Goal: Book appointment/travel/reservation

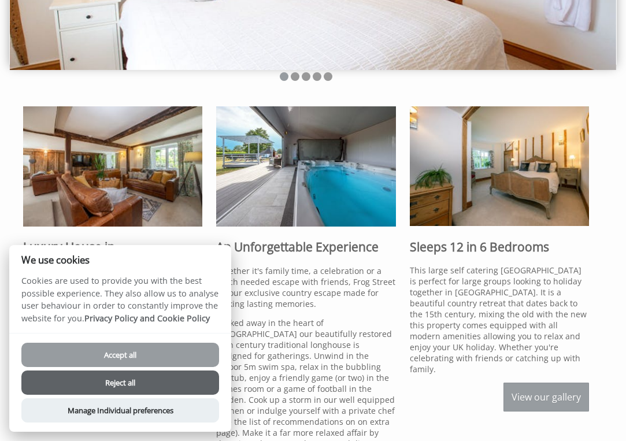
scroll to position [223, 0]
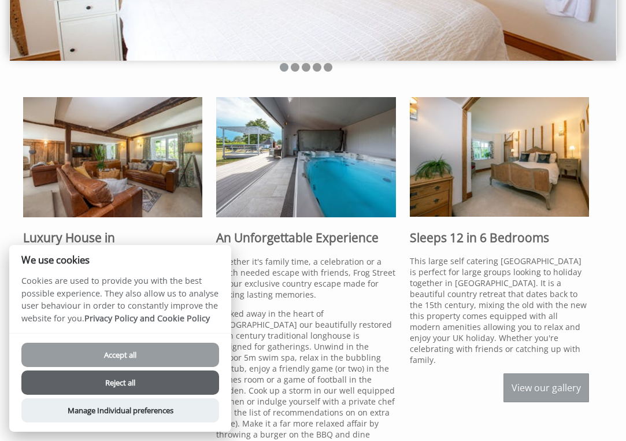
click at [164, 358] on button "Accept all" at bounding box center [120, 355] width 198 height 24
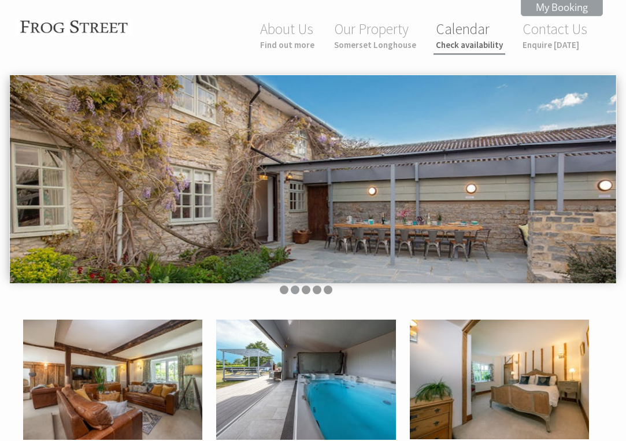
click at [479, 48] on small "Check availability" at bounding box center [469, 44] width 67 height 11
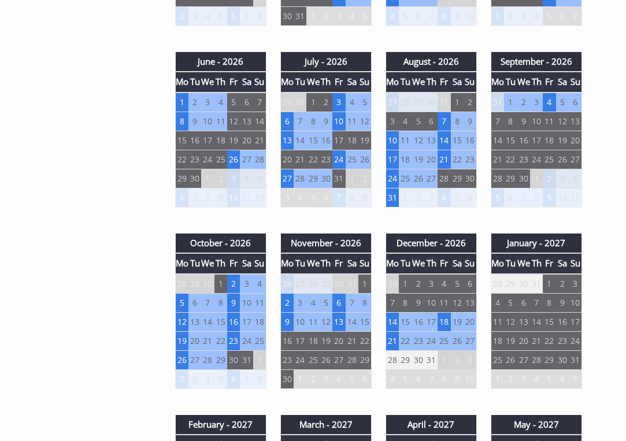
scroll to position [706, 0]
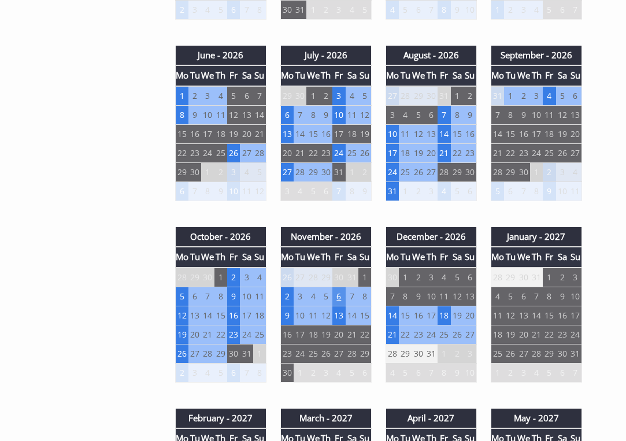
click at [341, 297] on td "6" at bounding box center [338, 296] width 13 height 19
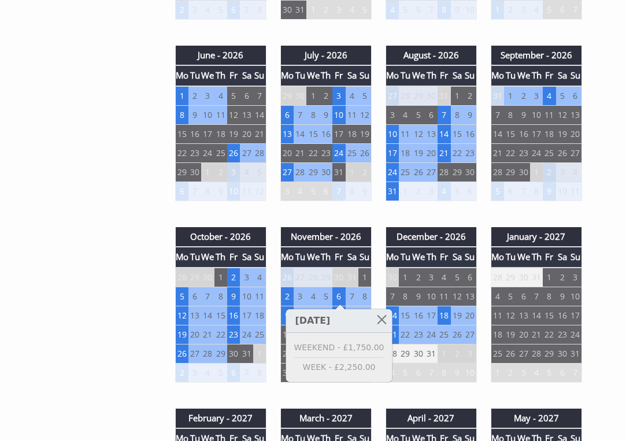
click at [128, 309] on div "Properties [GEOGRAPHIC_DATA] Overview Gallery Availability Reviews Floor Plans …" at bounding box center [306, 192] width 580 height 1157
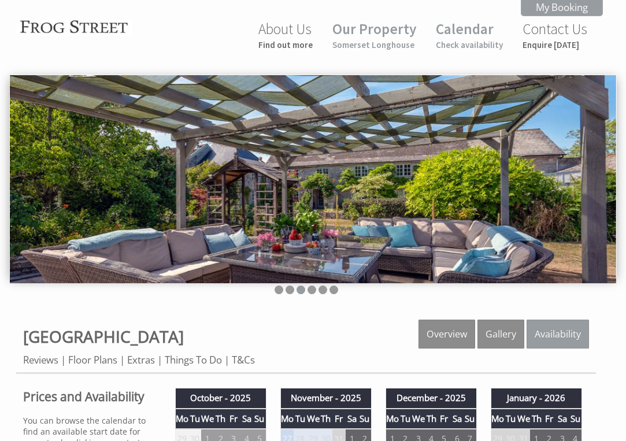
scroll to position [0, 0]
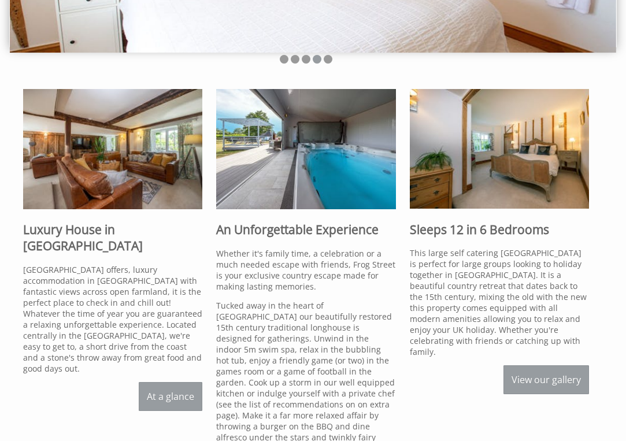
scroll to position [235, 0]
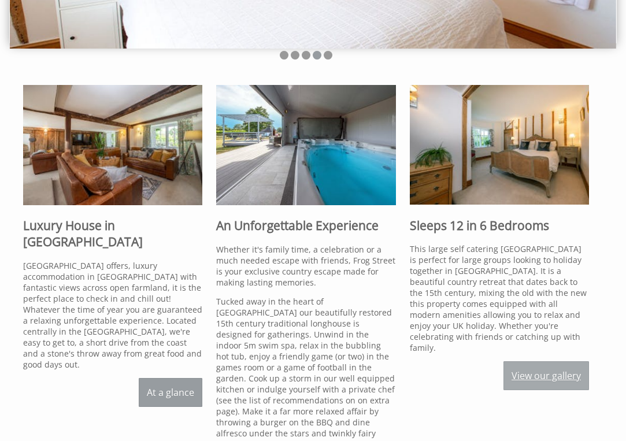
click at [557, 369] on link "View our gallery" at bounding box center [547, 375] width 86 height 29
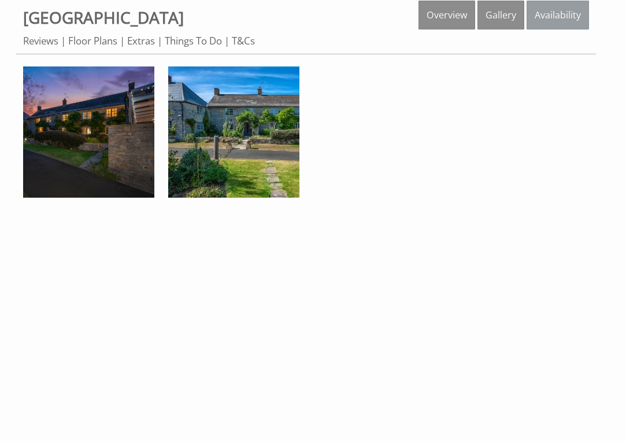
scroll to position [326, 0]
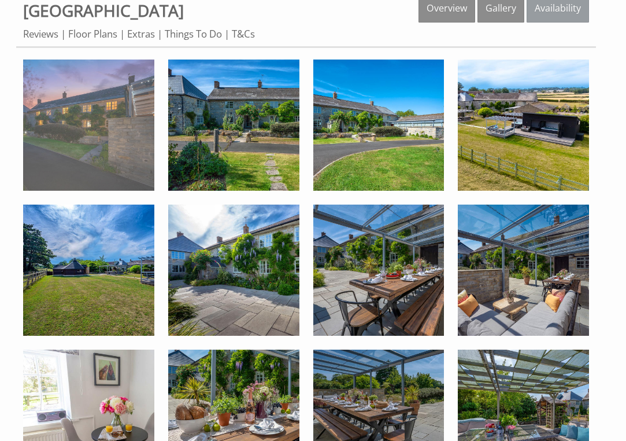
click at [121, 125] on img at bounding box center [88, 125] width 131 height 131
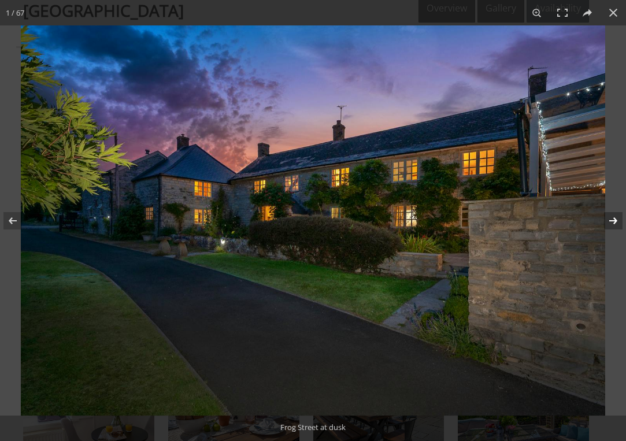
click at [613, 221] on button at bounding box center [606, 221] width 40 height 58
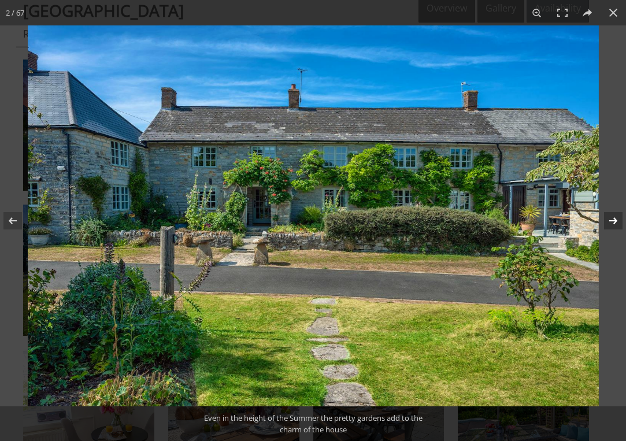
click at [613, 221] on button at bounding box center [606, 221] width 40 height 58
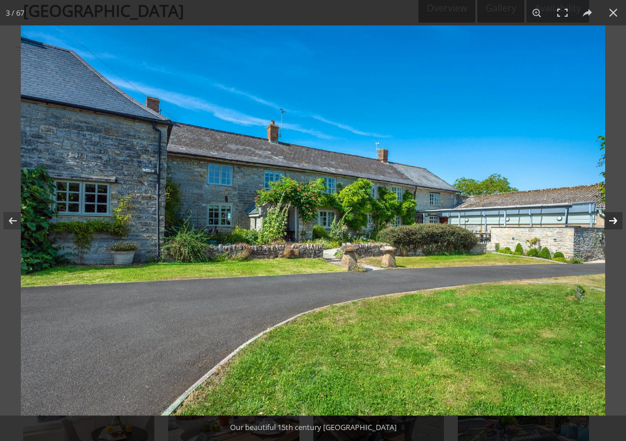
click at [613, 221] on button at bounding box center [606, 221] width 40 height 58
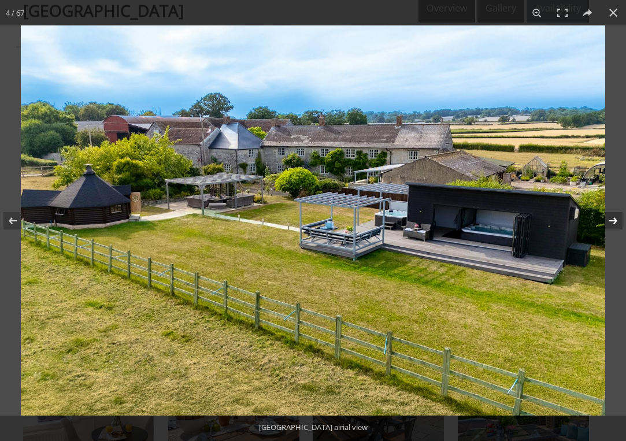
click at [612, 223] on button at bounding box center [606, 221] width 40 height 58
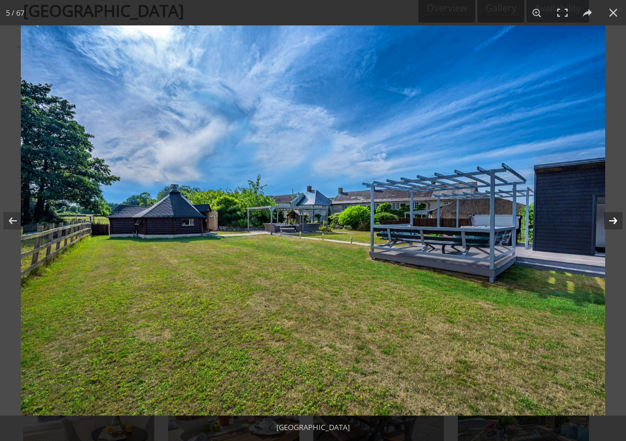
click at [612, 224] on button at bounding box center [606, 221] width 40 height 58
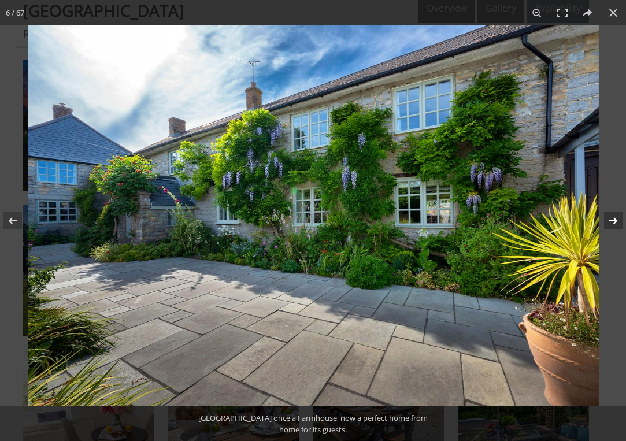
click at [612, 224] on button at bounding box center [606, 221] width 40 height 58
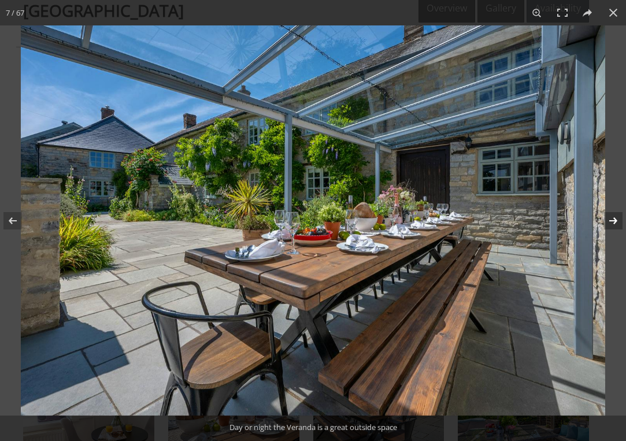
click at [612, 224] on button at bounding box center [606, 221] width 40 height 58
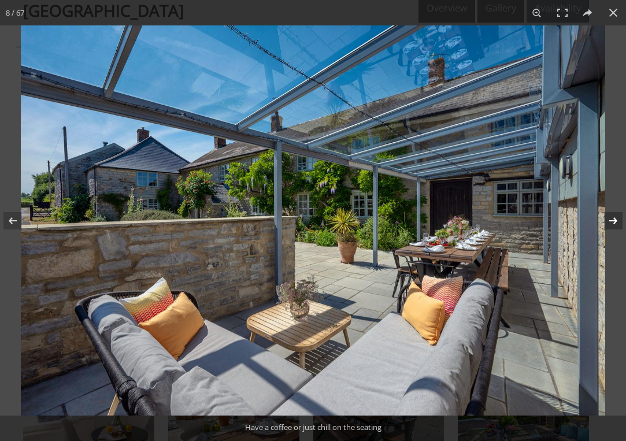
click at [612, 225] on button at bounding box center [606, 221] width 40 height 58
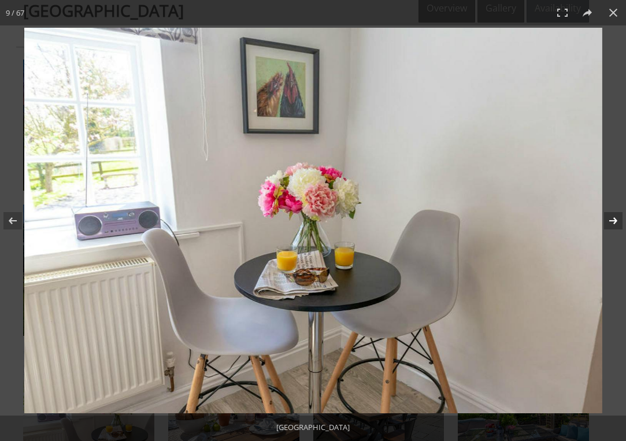
click at [612, 225] on button at bounding box center [606, 221] width 40 height 58
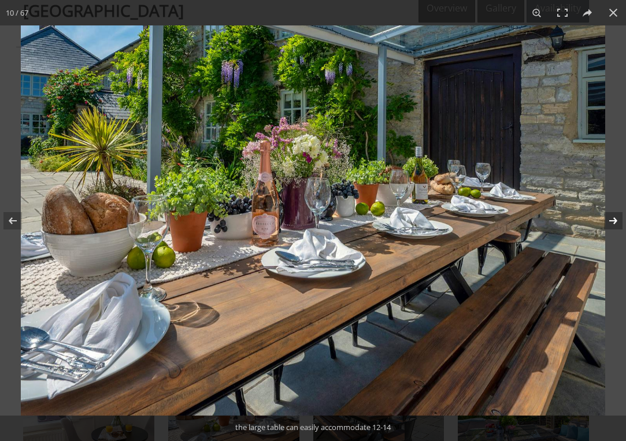
click at [612, 227] on button at bounding box center [606, 221] width 40 height 58
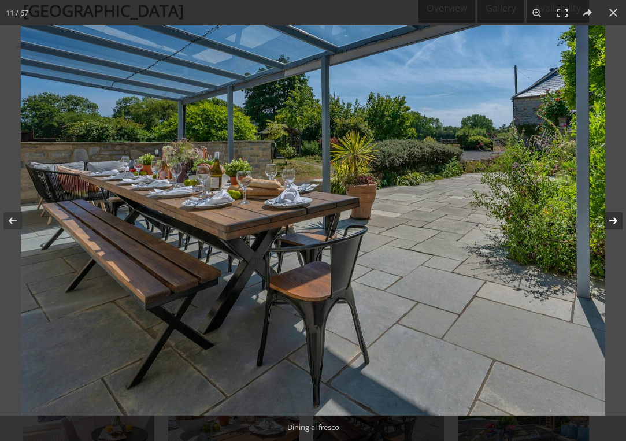
click at [613, 223] on button at bounding box center [606, 221] width 40 height 58
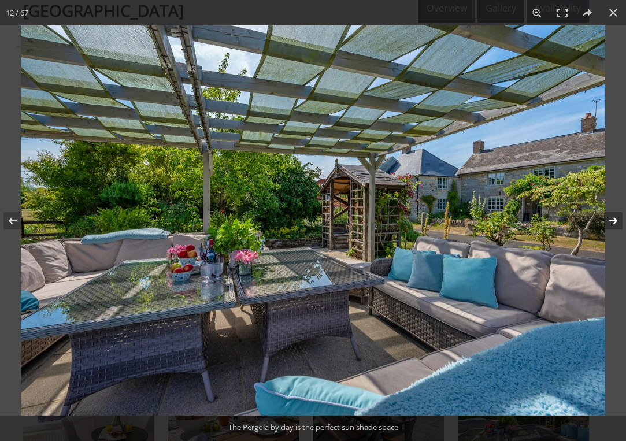
click at [613, 223] on button at bounding box center [606, 221] width 40 height 58
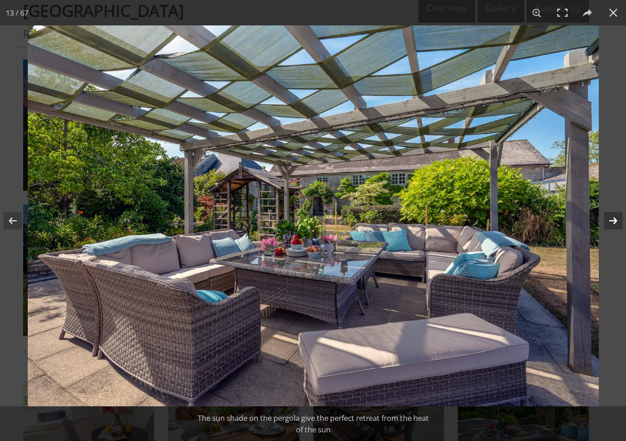
click at [613, 223] on button at bounding box center [606, 221] width 40 height 58
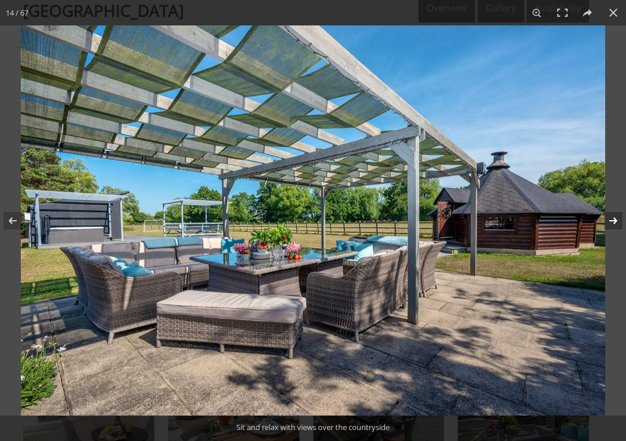
click at [613, 223] on button at bounding box center [606, 221] width 40 height 58
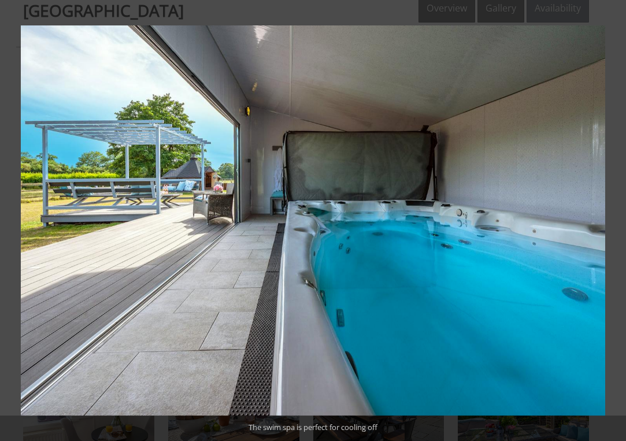
click at [613, 223] on button at bounding box center [606, 221] width 40 height 58
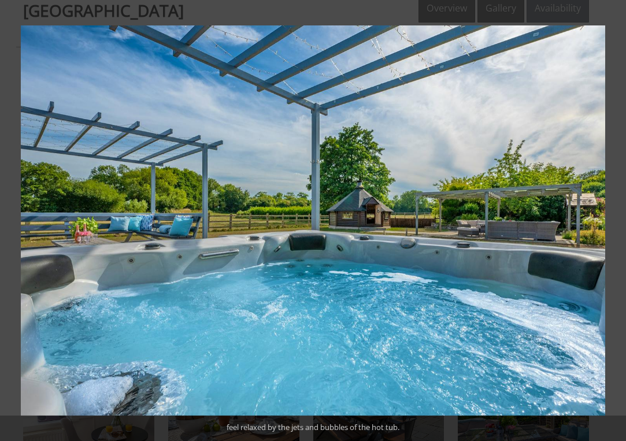
click at [613, 223] on button at bounding box center [606, 221] width 40 height 58
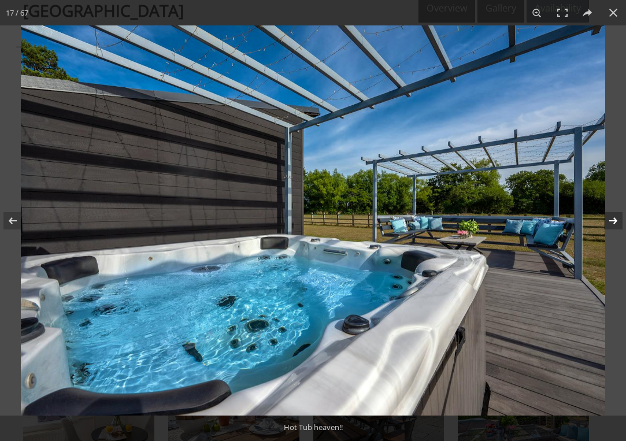
click at [613, 224] on button at bounding box center [606, 221] width 40 height 58
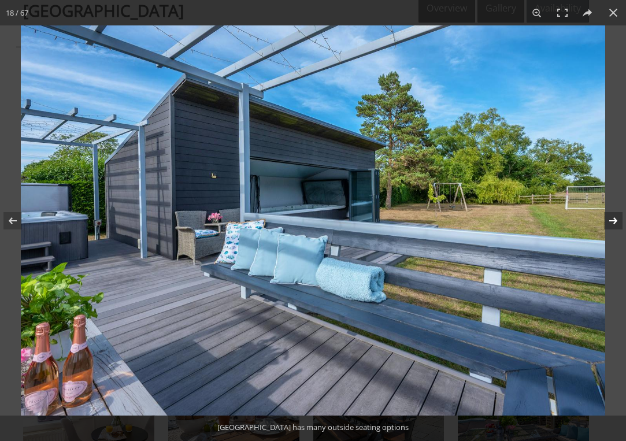
click at [613, 227] on button at bounding box center [606, 221] width 40 height 58
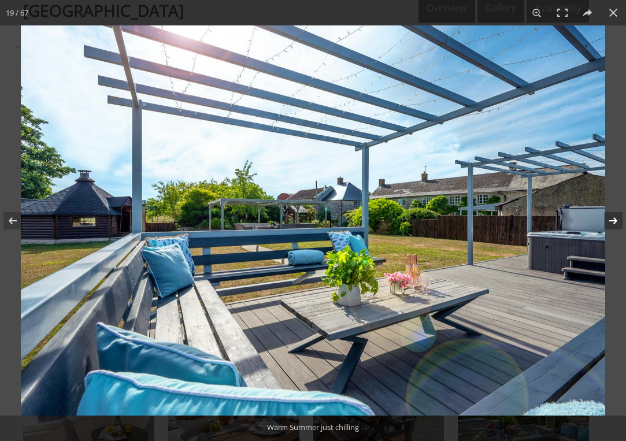
click at [613, 227] on button at bounding box center [606, 221] width 40 height 58
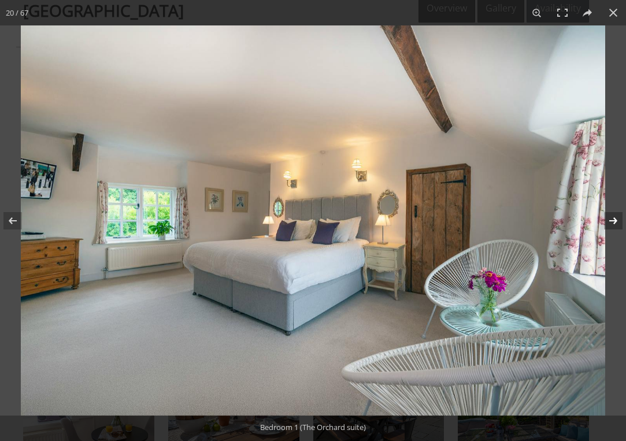
click at [613, 228] on button at bounding box center [606, 221] width 40 height 58
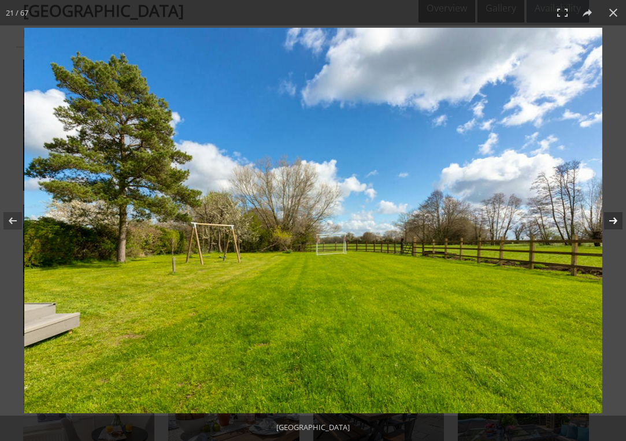
click at [613, 230] on button at bounding box center [606, 221] width 40 height 58
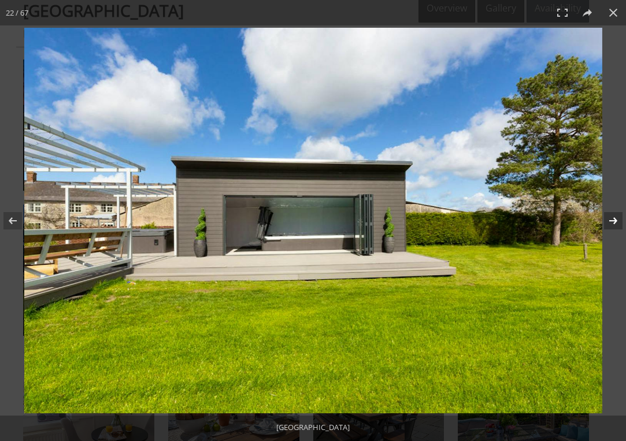
click at [613, 225] on button at bounding box center [606, 221] width 40 height 58
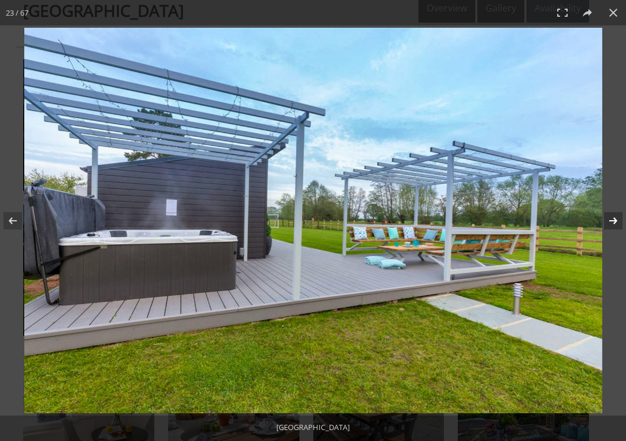
click at [613, 225] on button at bounding box center [606, 221] width 40 height 58
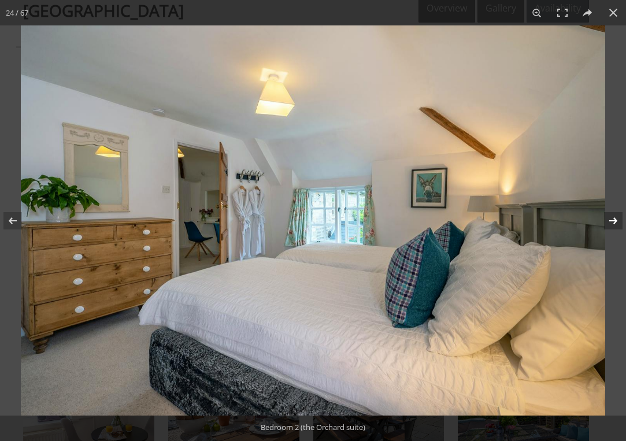
click at [613, 225] on button at bounding box center [606, 221] width 40 height 58
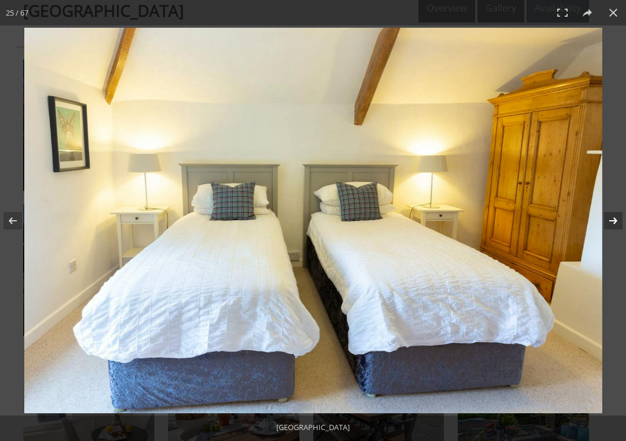
click at [613, 227] on button at bounding box center [606, 221] width 40 height 58
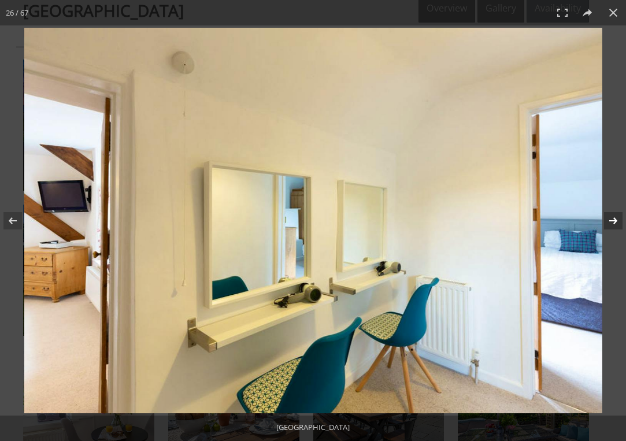
click at [613, 227] on button at bounding box center [606, 221] width 40 height 58
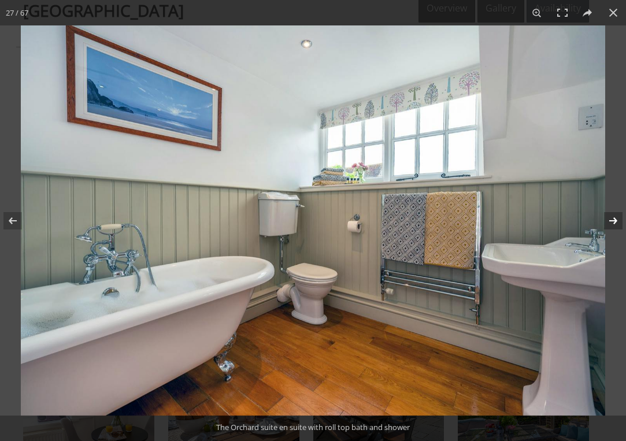
click at [613, 228] on button at bounding box center [606, 221] width 40 height 58
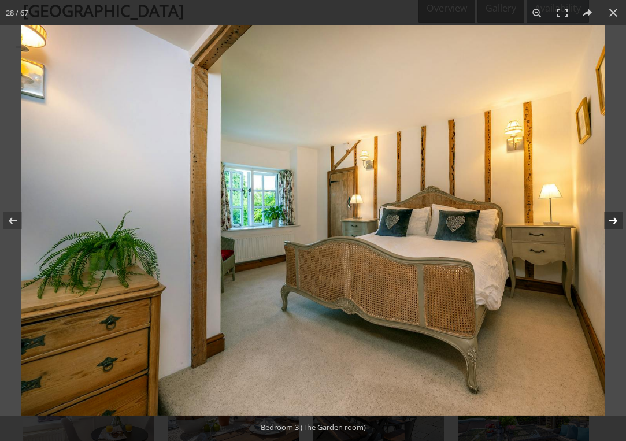
click at [613, 229] on button at bounding box center [606, 221] width 40 height 58
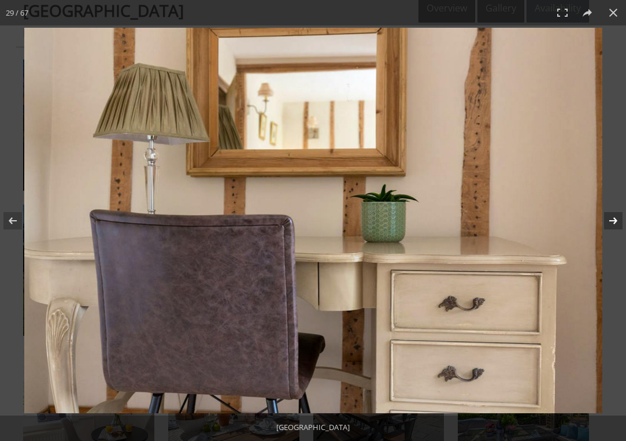
click at [613, 230] on button at bounding box center [606, 221] width 40 height 58
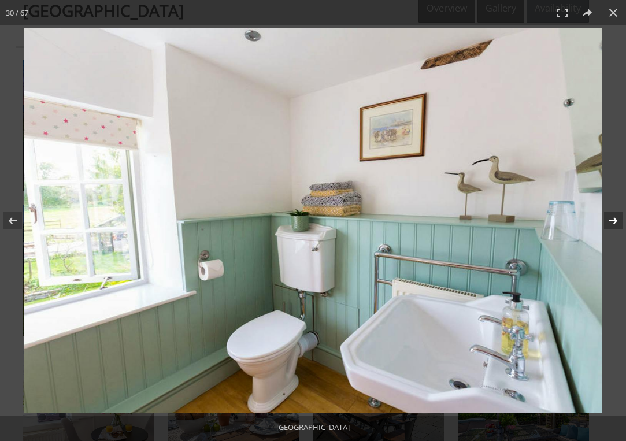
click at [613, 232] on button at bounding box center [606, 221] width 40 height 58
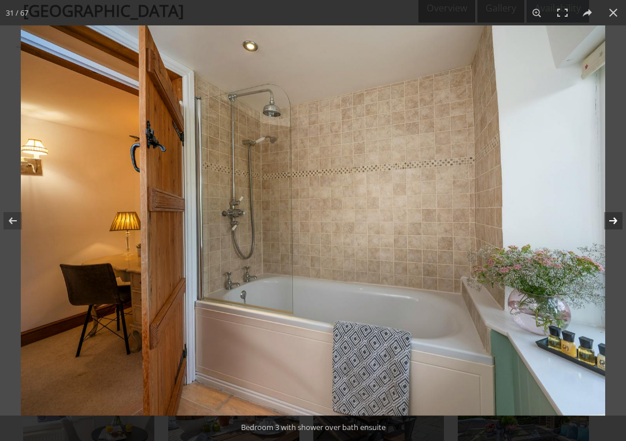
click at [613, 232] on button at bounding box center [606, 221] width 40 height 58
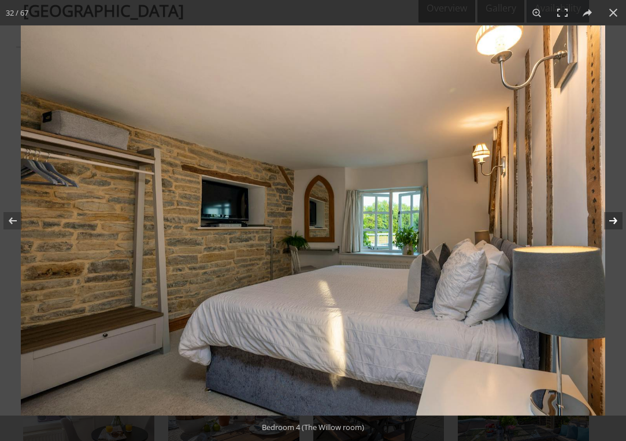
click at [613, 232] on button at bounding box center [606, 221] width 40 height 58
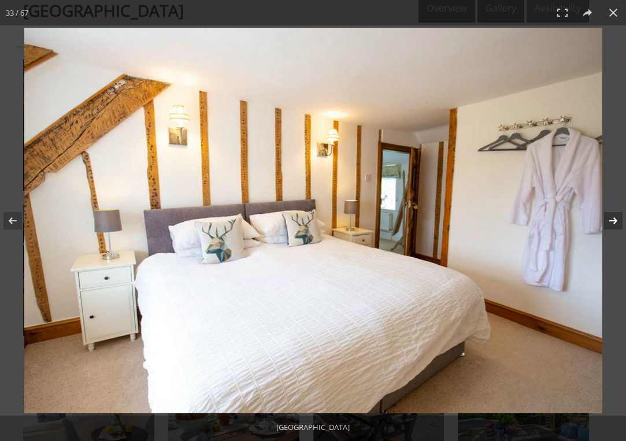
click at [613, 233] on button at bounding box center [606, 221] width 40 height 58
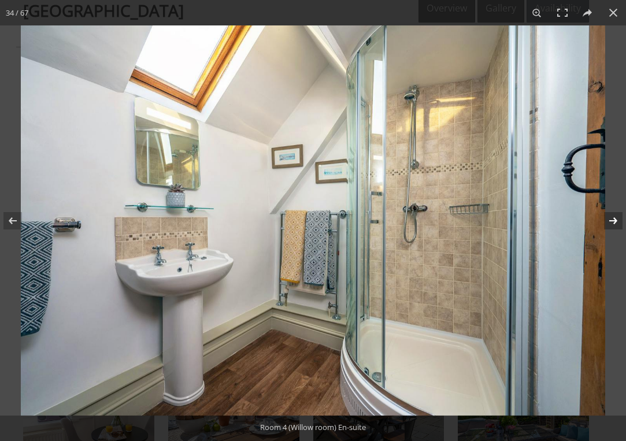
click at [613, 234] on button at bounding box center [606, 221] width 40 height 58
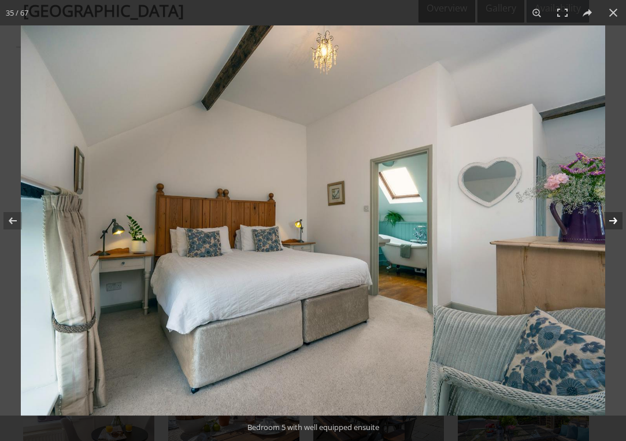
click at [613, 220] on button at bounding box center [606, 221] width 40 height 58
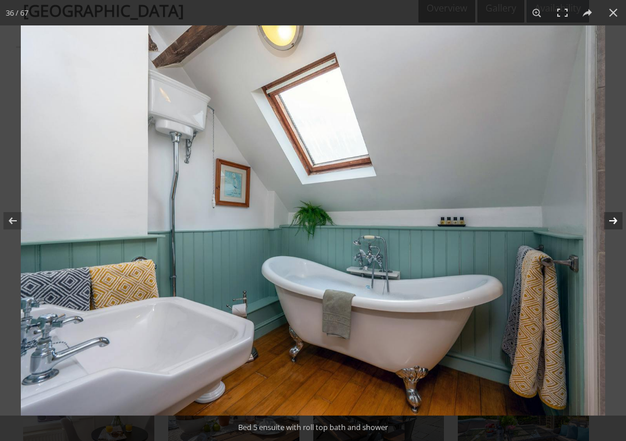
click at [613, 221] on button at bounding box center [606, 221] width 40 height 58
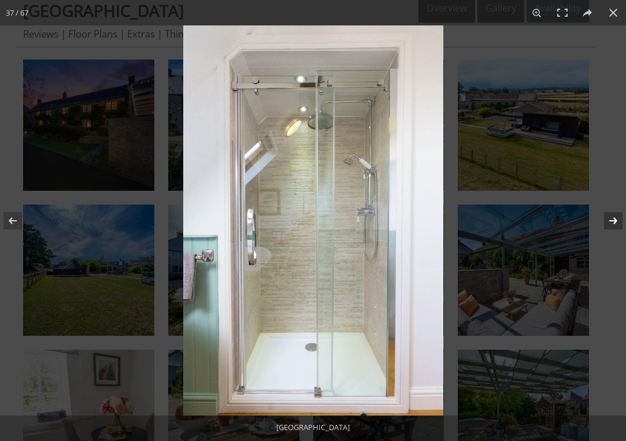
click at [613, 221] on button at bounding box center [606, 221] width 40 height 58
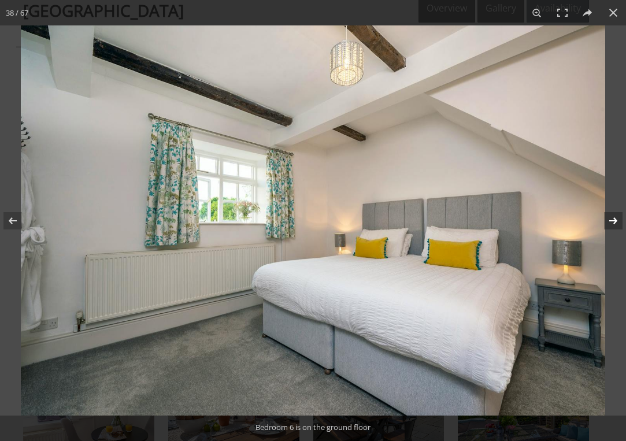
click at [613, 221] on button at bounding box center [606, 221] width 40 height 58
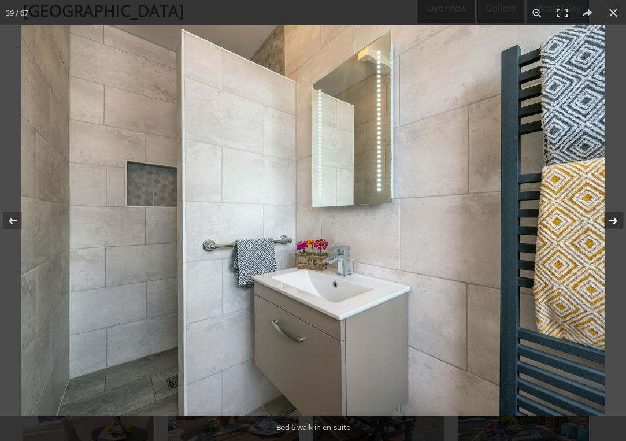
click at [613, 221] on button at bounding box center [606, 221] width 40 height 58
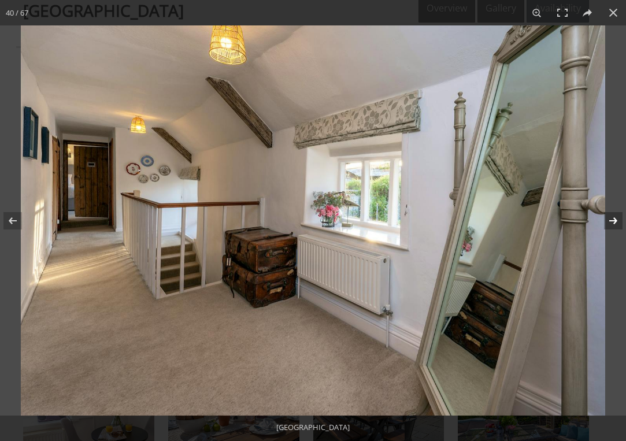
click at [613, 223] on button at bounding box center [606, 221] width 40 height 58
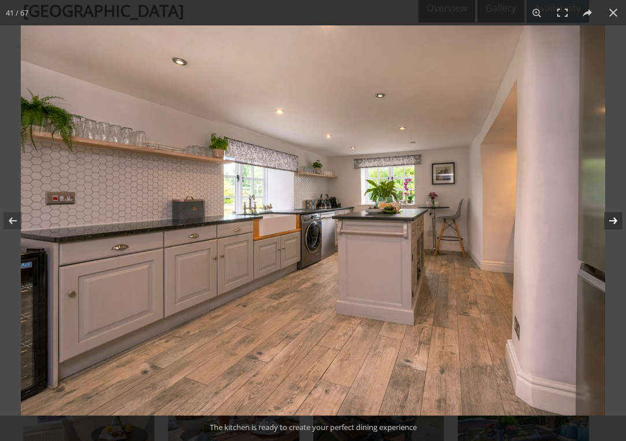
click at [613, 224] on button at bounding box center [606, 221] width 40 height 58
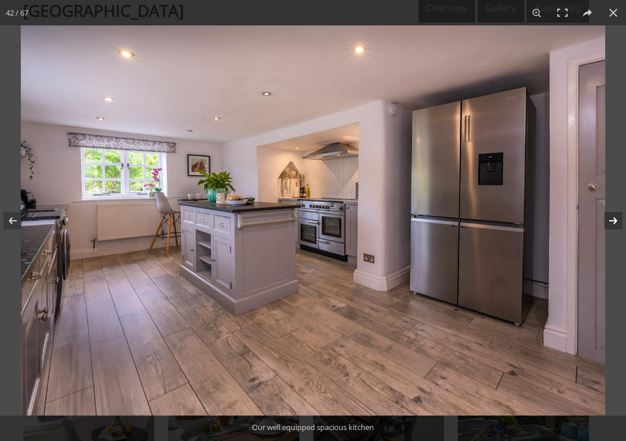
click at [612, 225] on button at bounding box center [606, 221] width 40 height 58
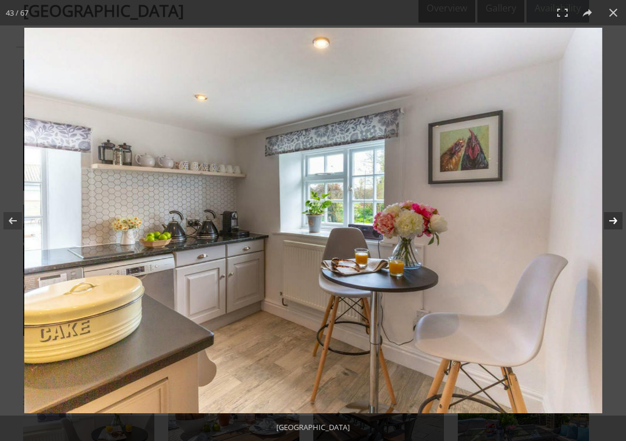
click at [612, 226] on button at bounding box center [606, 221] width 40 height 58
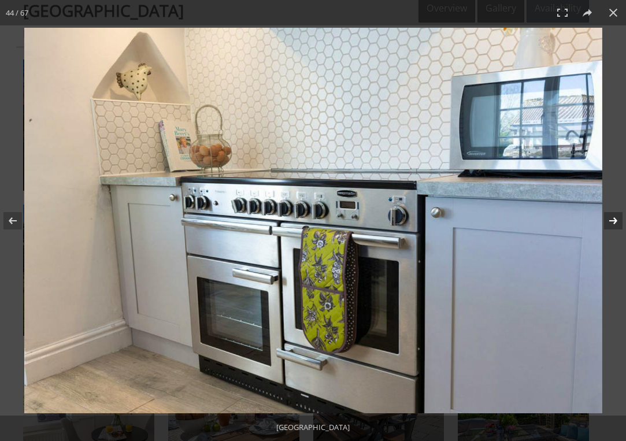
click at [613, 227] on button at bounding box center [606, 221] width 40 height 58
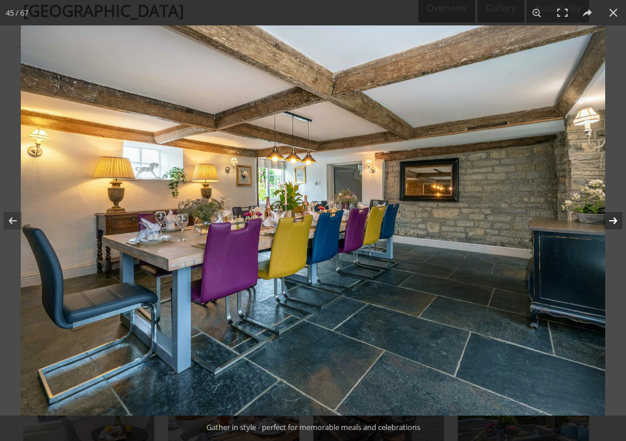
click at [613, 229] on button at bounding box center [606, 221] width 40 height 58
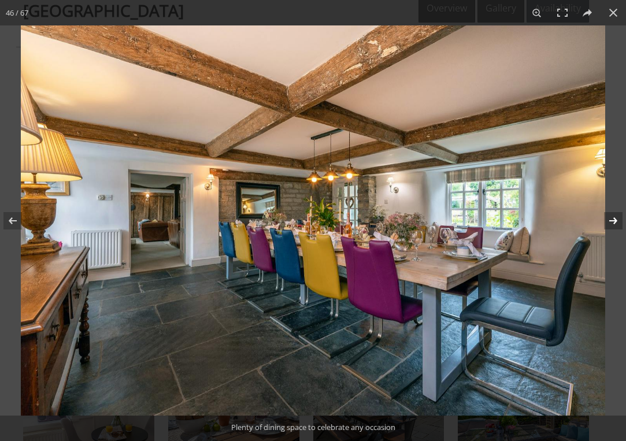
click at [613, 231] on button at bounding box center [606, 221] width 40 height 58
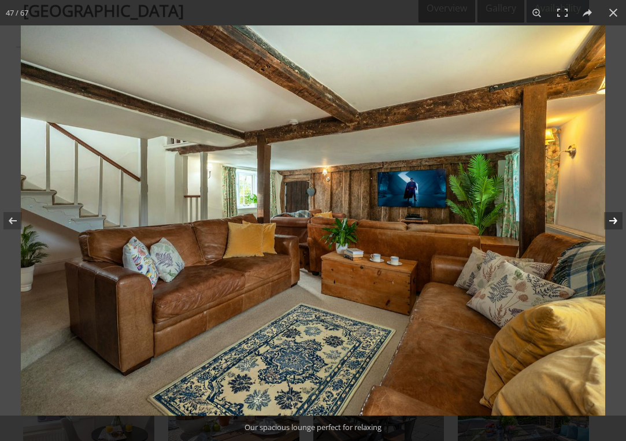
click at [613, 231] on button at bounding box center [606, 221] width 40 height 58
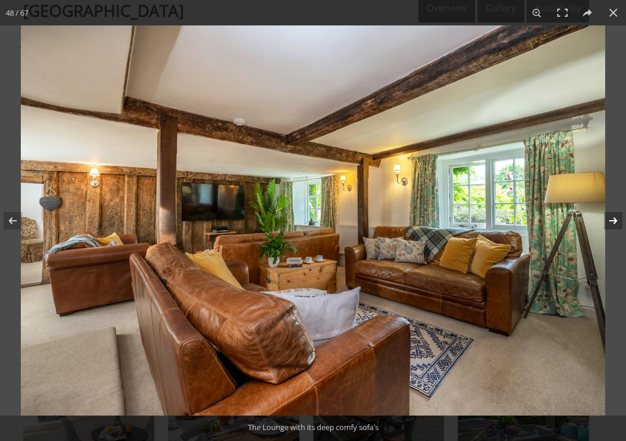
click at [613, 232] on button at bounding box center [606, 221] width 40 height 58
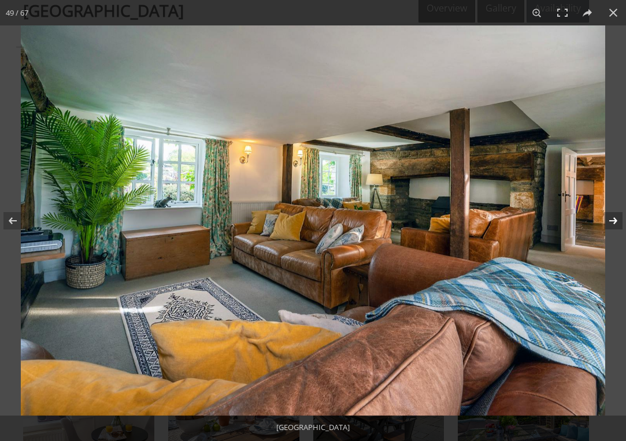
click at [613, 232] on button at bounding box center [606, 221] width 40 height 58
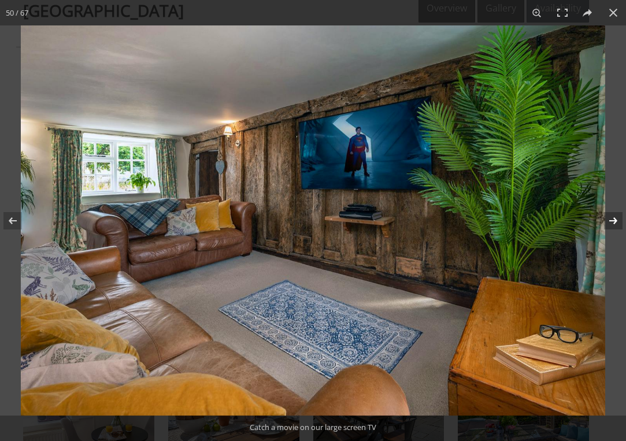
click at [613, 234] on button at bounding box center [606, 221] width 40 height 58
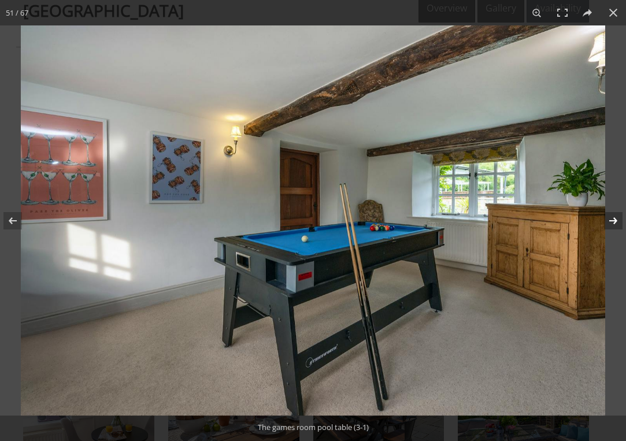
click at [615, 220] on button at bounding box center [606, 221] width 40 height 58
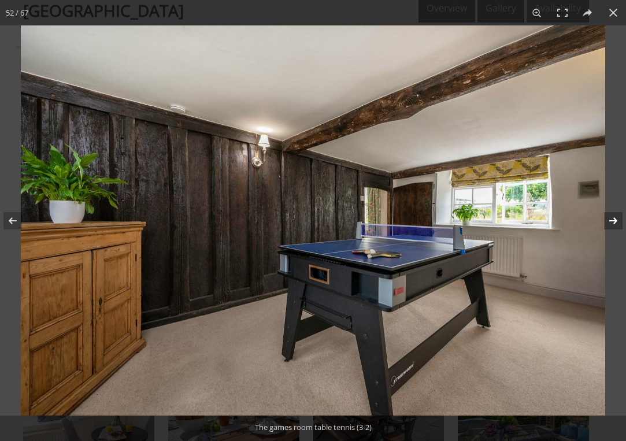
click at [615, 220] on button at bounding box center [606, 221] width 40 height 58
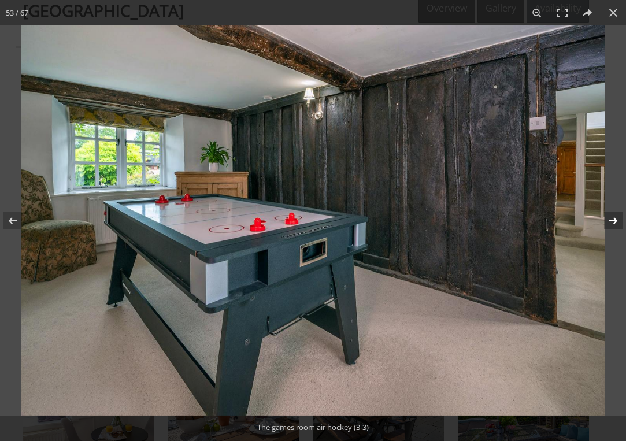
click at [615, 220] on button at bounding box center [606, 221] width 40 height 58
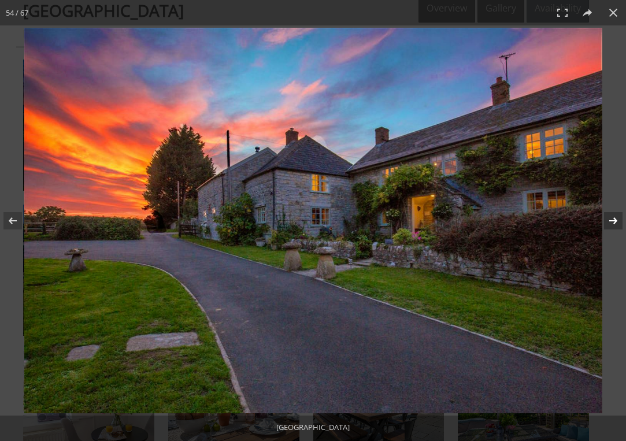
click at [615, 220] on button at bounding box center [606, 221] width 40 height 58
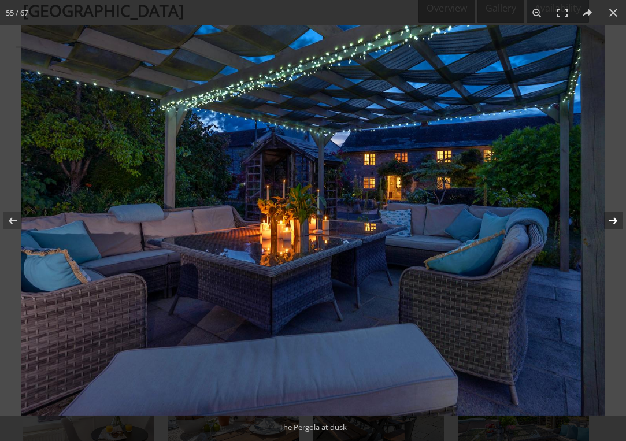
click at [615, 220] on button at bounding box center [606, 221] width 40 height 58
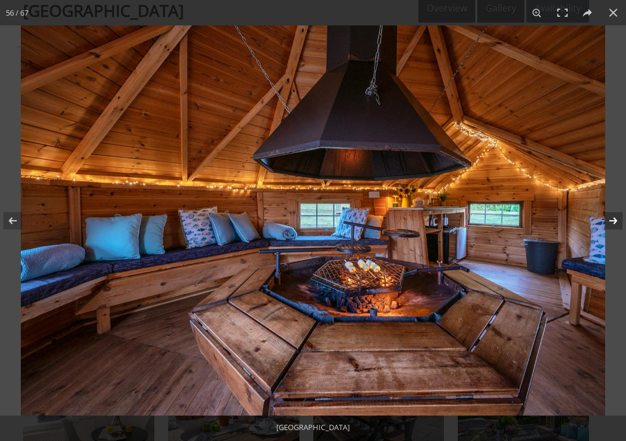
click at [615, 222] on button at bounding box center [606, 221] width 40 height 58
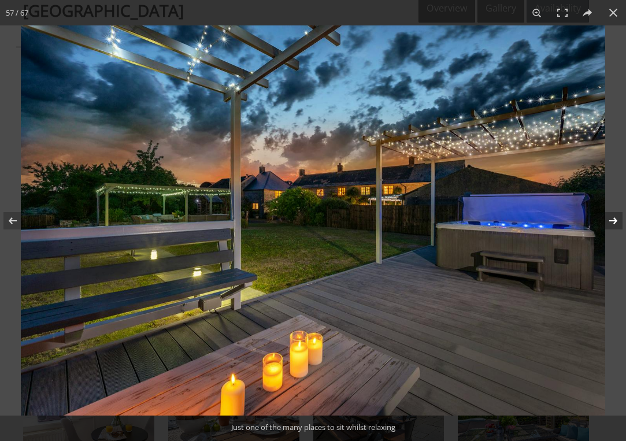
click at [615, 222] on button at bounding box center [606, 221] width 40 height 58
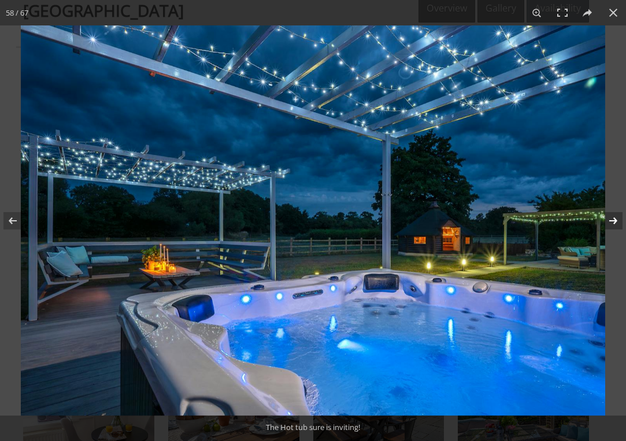
click at [615, 223] on button at bounding box center [606, 221] width 40 height 58
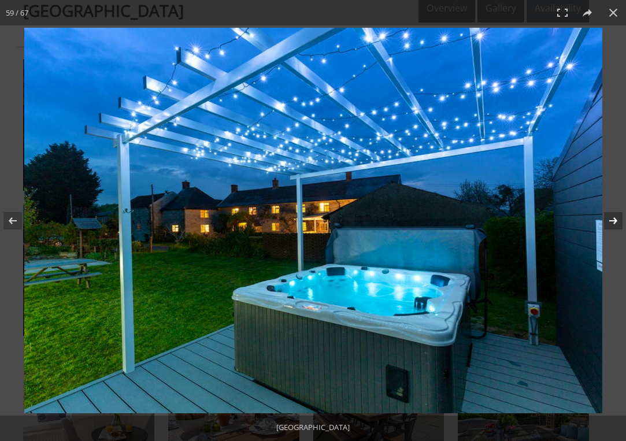
click at [615, 223] on button at bounding box center [606, 221] width 40 height 58
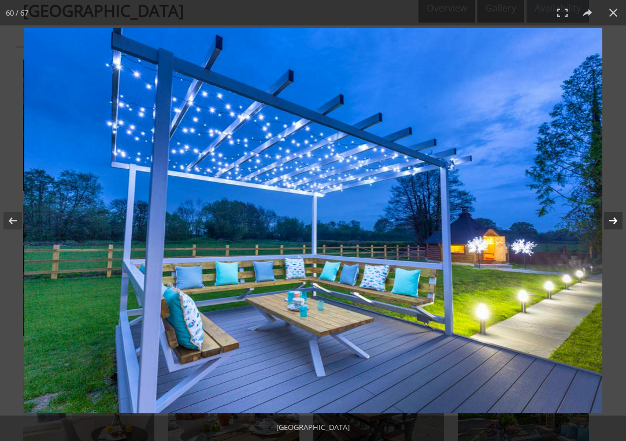
click at [615, 223] on button at bounding box center [606, 221] width 40 height 58
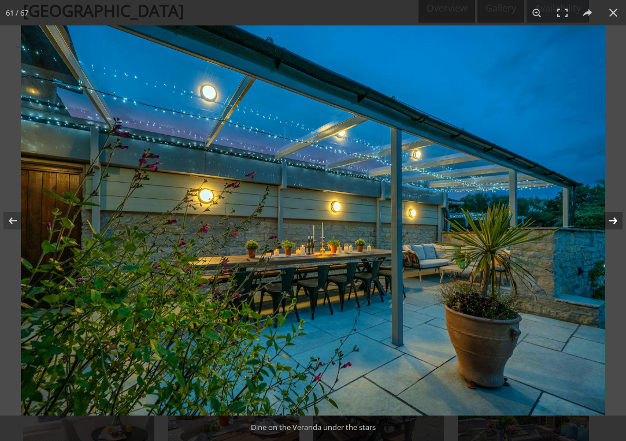
click at [615, 223] on button at bounding box center [606, 221] width 40 height 58
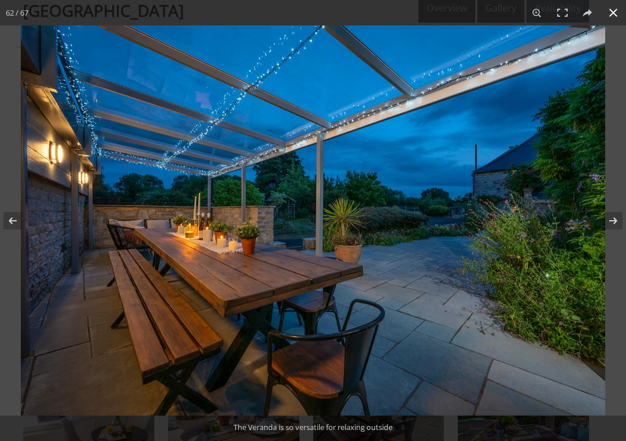
click at [616, 13] on button at bounding box center [613, 12] width 25 height 25
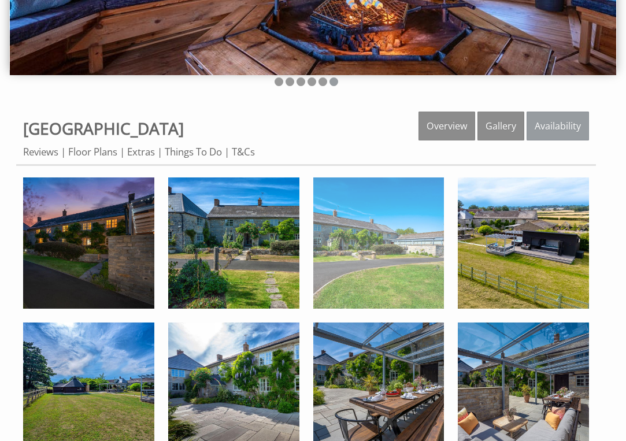
scroll to position [209, 0]
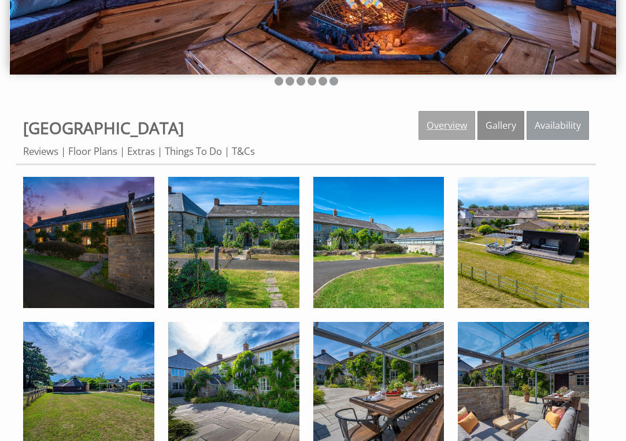
click at [441, 126] on link "Overview" at bounding box center [447, 125] width 57 height 29
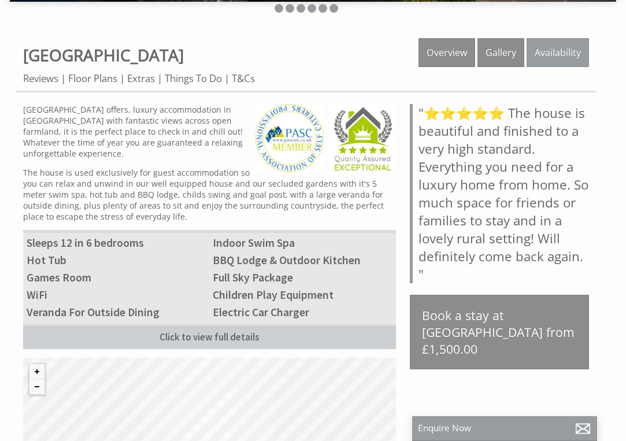
scroll to position [280, 0]
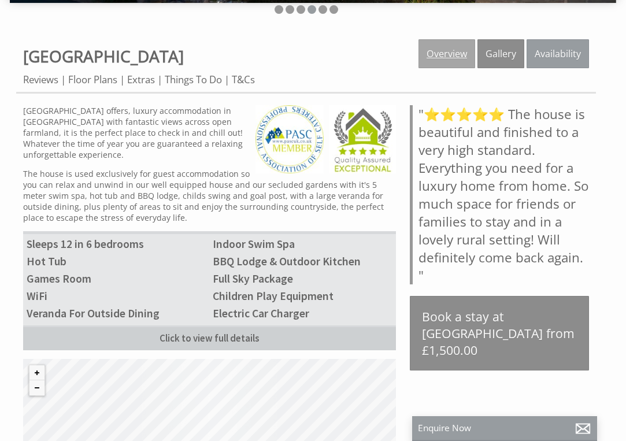
click at [460, 54] on link "Overview" at bounding box center [447, 53] width 57 height 29
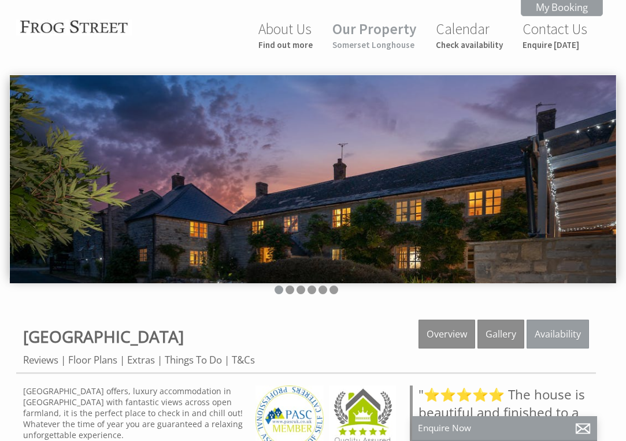
scroll to position [0, 0]
